Goal: Information Seeking & Learning: Learn about a topic

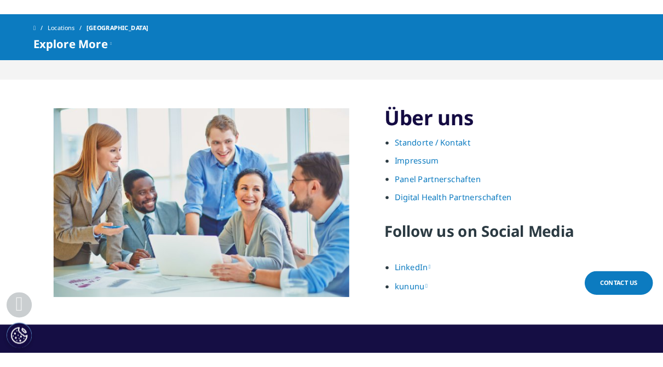
scroll to position [1252, 0]
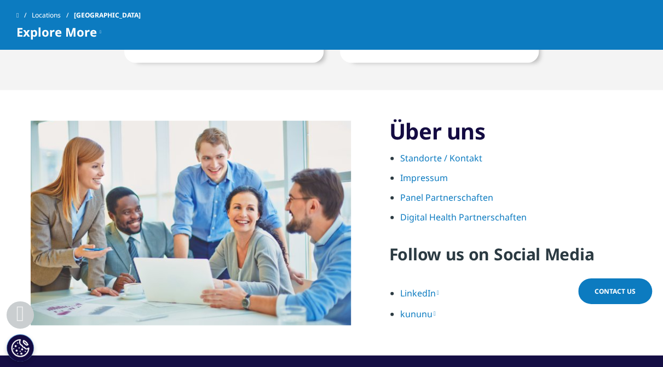
click at [48, 36] on span "Explore More" at bounding box center [56, 31] width 80 height 13
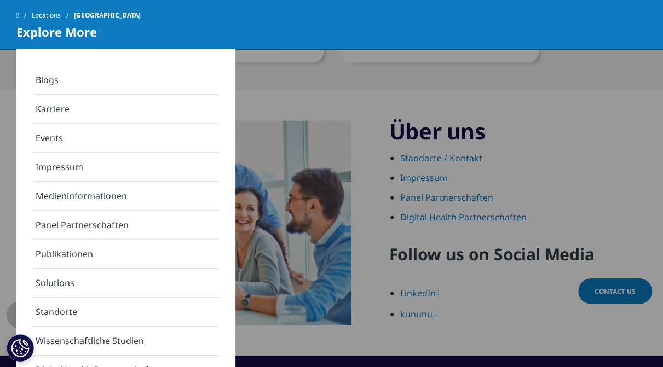
click at [68, 255] on link "Publikationen" at bounding box center [126, 254] width 186 height 29
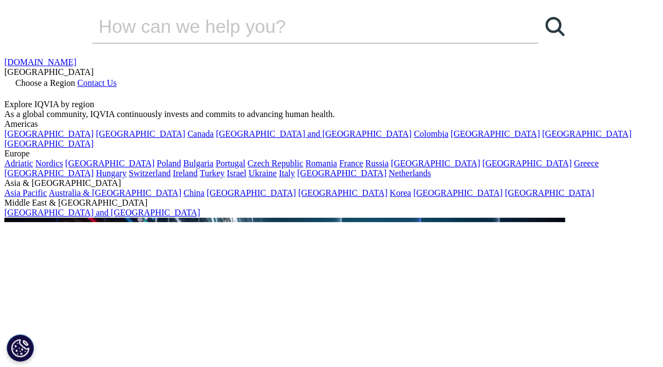
click at [655, 57] on div "[DOMAIN_NAME] [GEOGRAPHIC_DATA] Choose a Region Contact Us" at bounding box center [331, 78] width 654 height 42
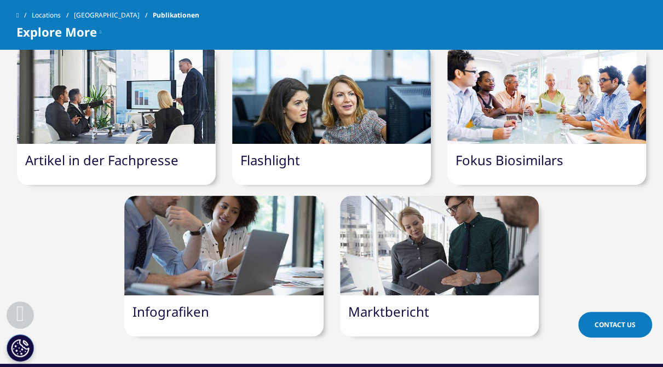
scroll to position [398, 0]
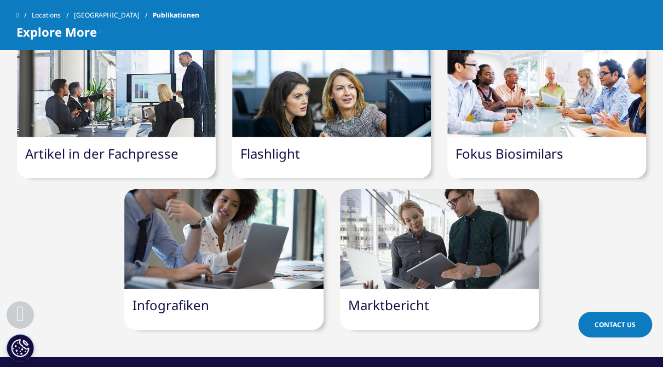
click at [384, 305] on link "Marktbericht" at bounding box center [388, 305] width 81 height 18
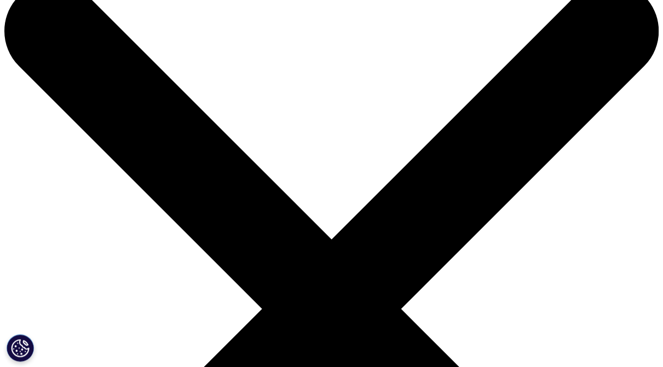
scroll to position [27, 0]
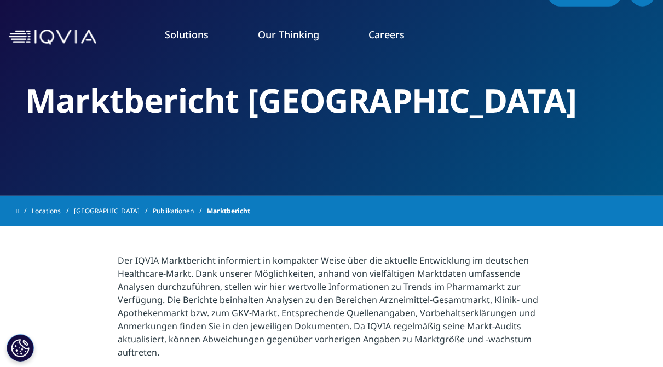
click at [153, 210] on link "Publikationen" at bounding box center [180, 211] width 54 height 20
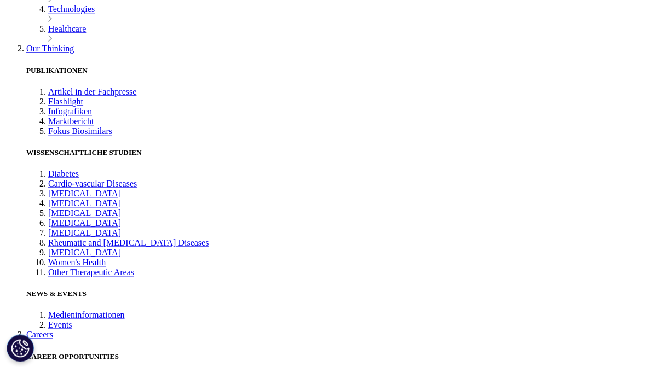
scroll to position [388, 0]
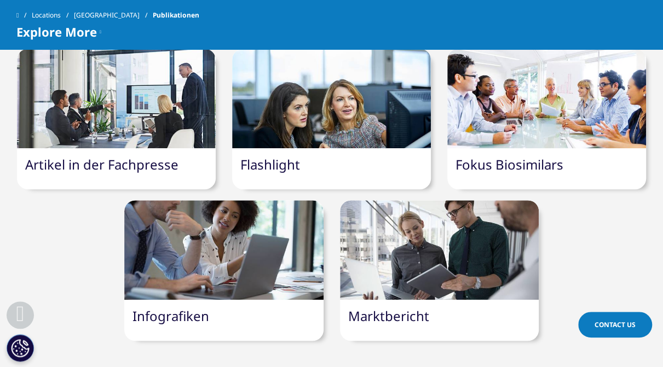
click at [525, 165] on link "Fokus Biosimilars" at bounding box center [509, 164] width 108 height 18
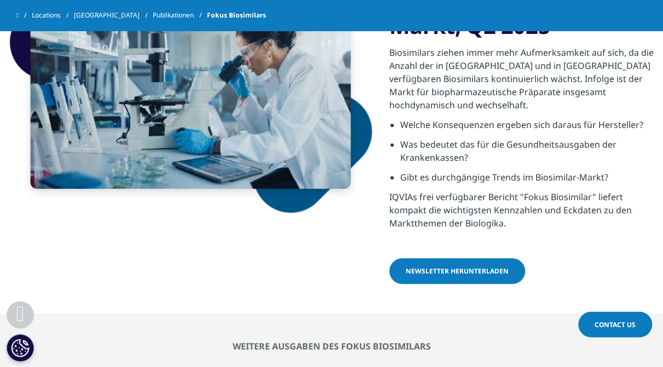
scroll to position [354, 0]
